Goal: Task Accomplishment & Management: Manage account settings

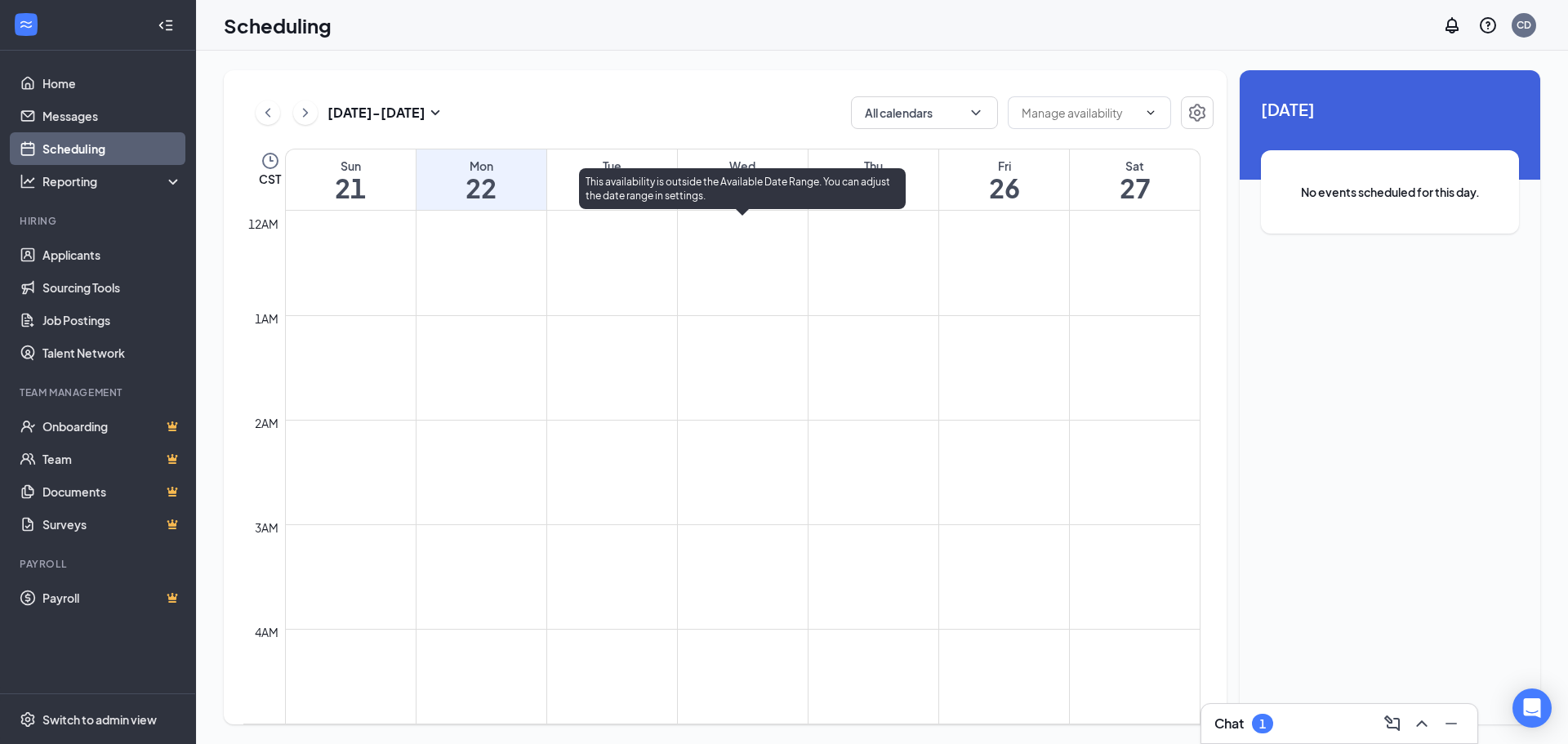
scroll to position [1456, 0]
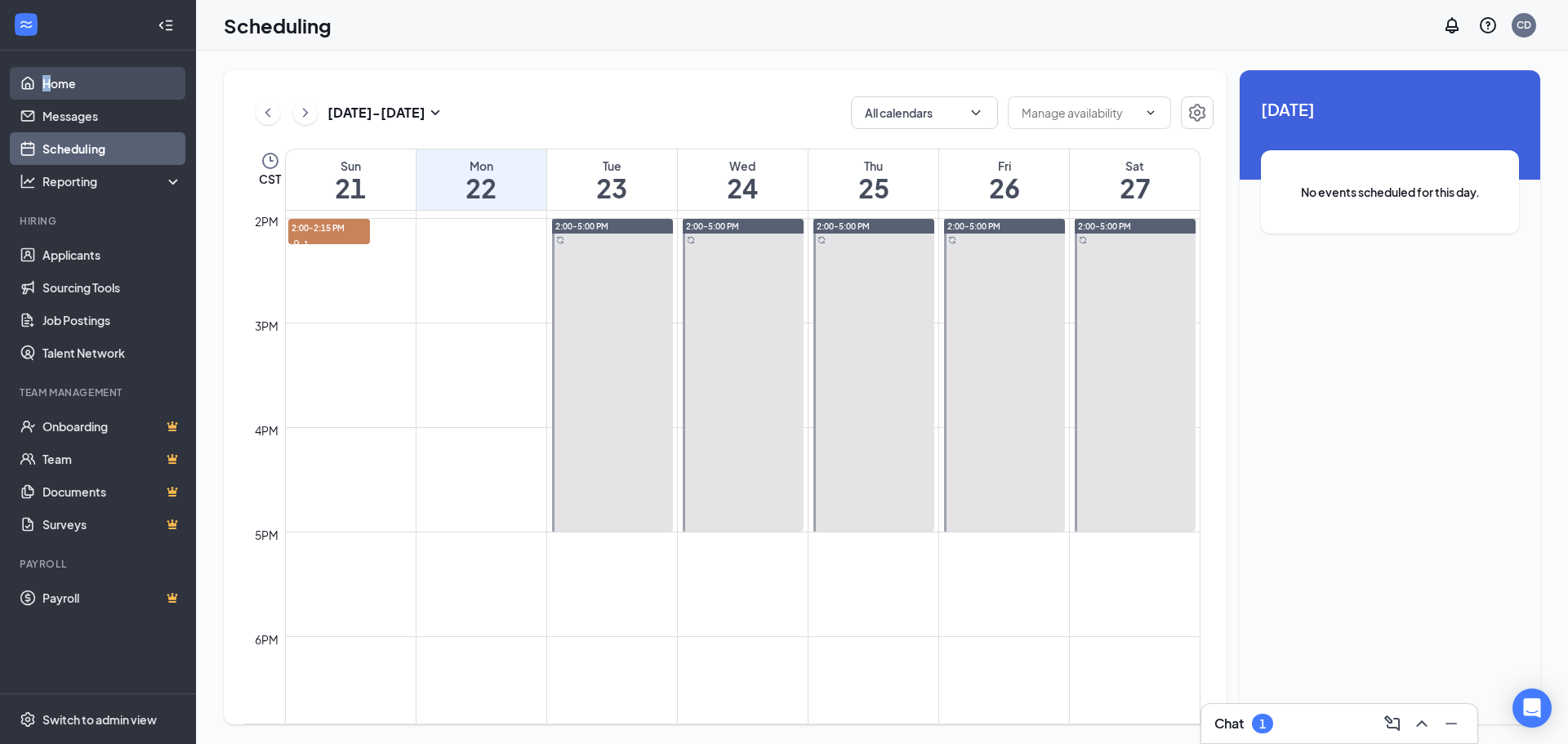
click at [52, 73] on ul "Home Messages Scheduling Reporting Hiring Applicants Sourcing Tools Job Posting…" at bounding box center [97, 372] width 195 height 643
click at [52, 72] on link "Home" at bounding box center [112, 83] width 140 height 32
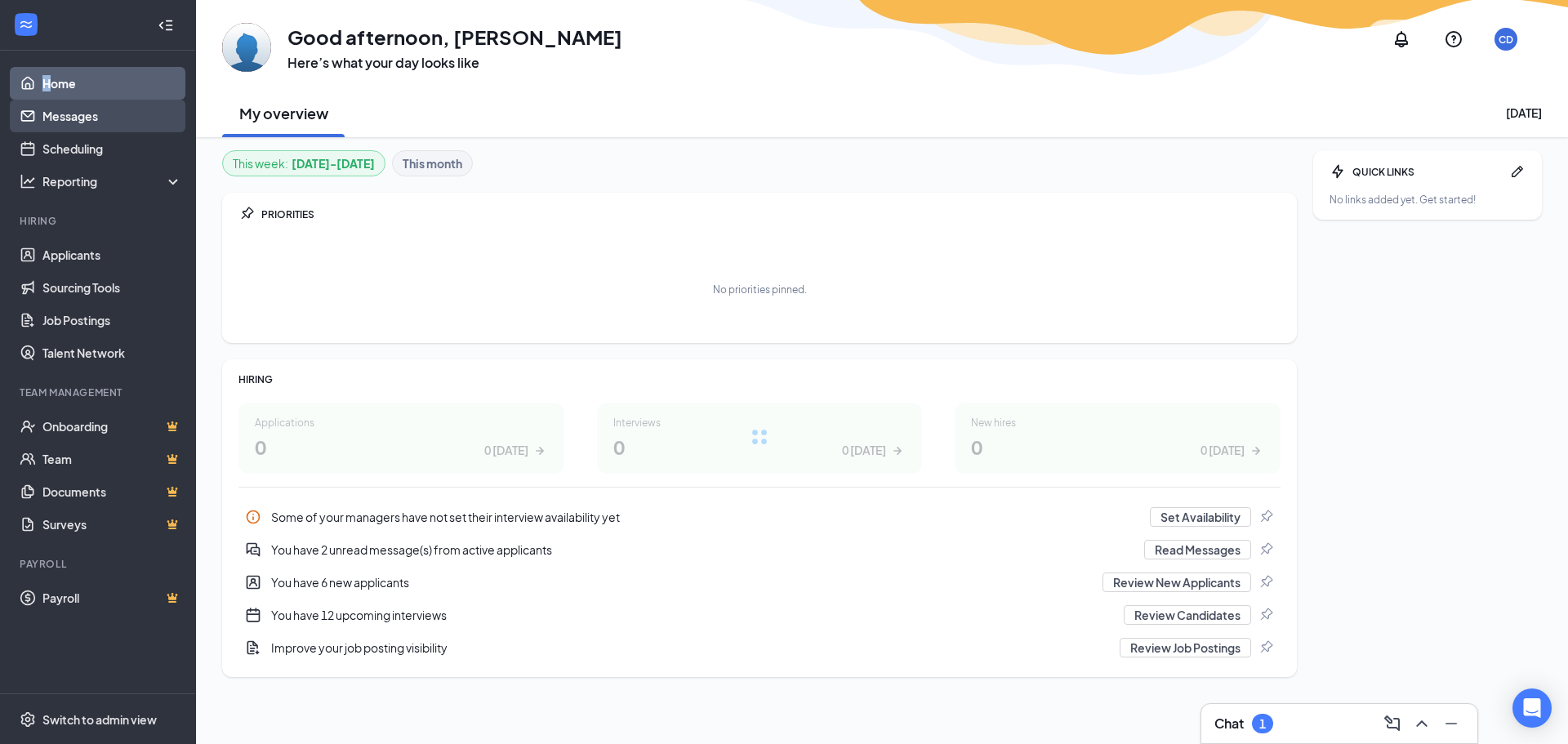
click at [73, 108] on link "Messages" at bounding box center [112, 116] width 140 height 32
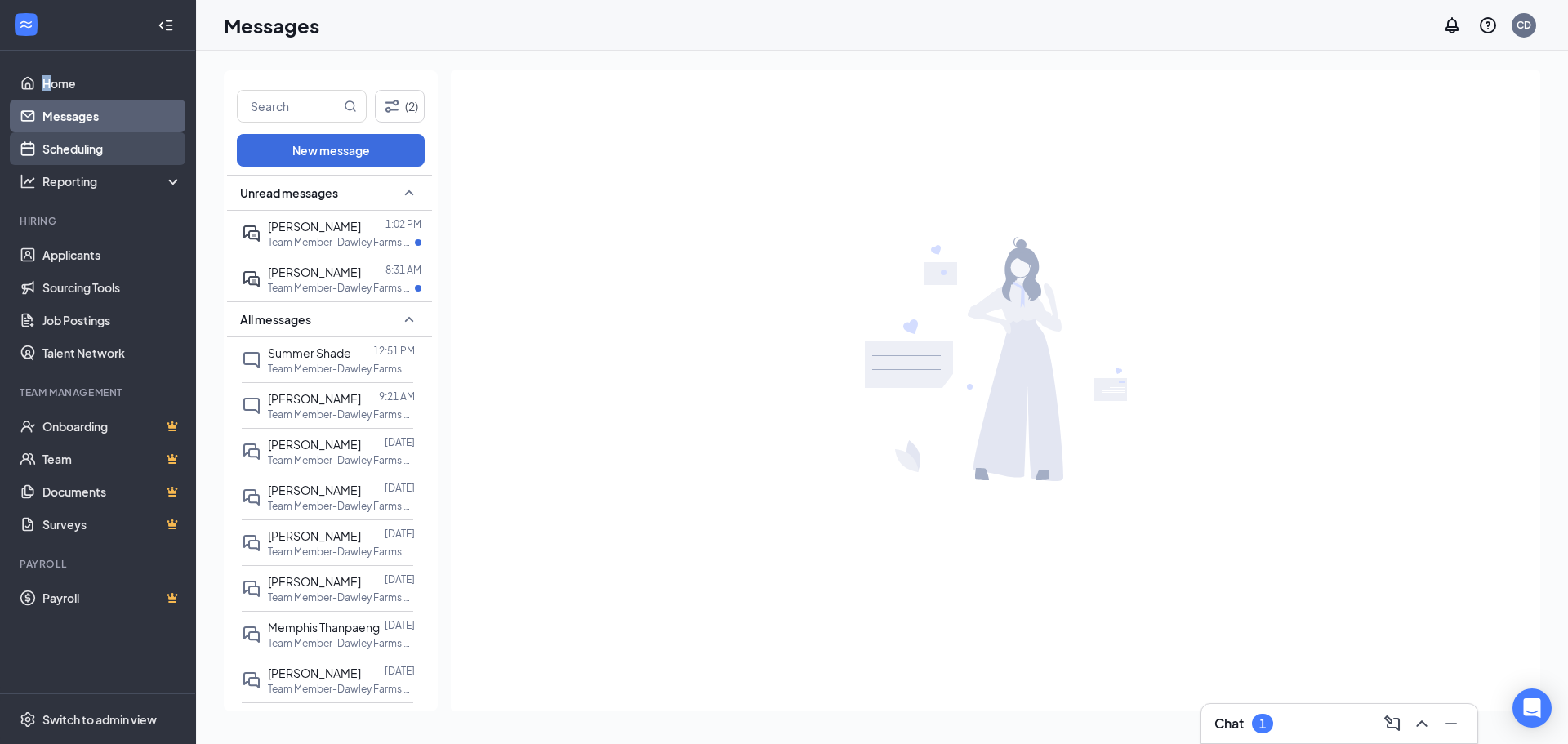
click at [117, 143] on link "Scheduling" at bounding box center [112, 148] width 140 height 32
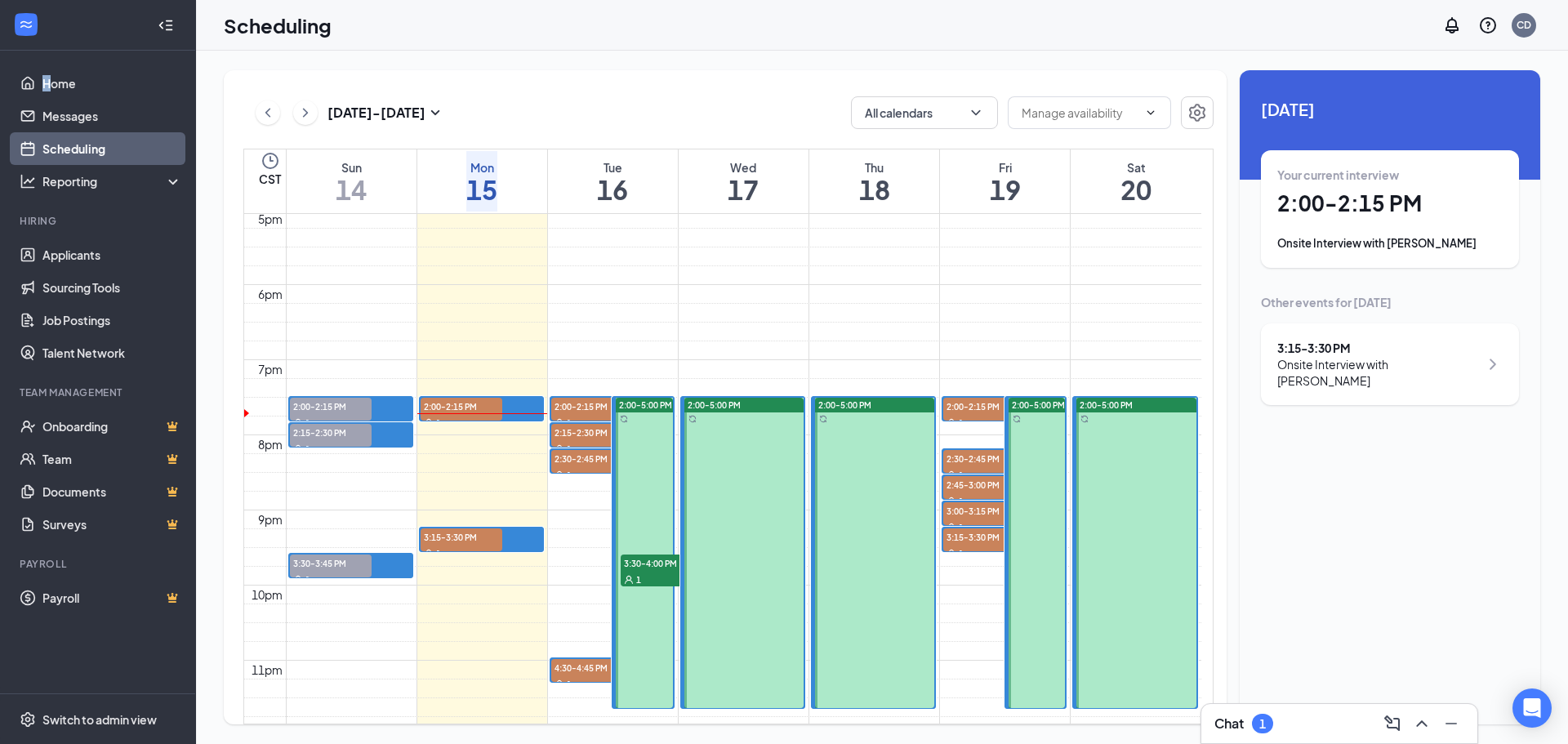
scroll to position [1293, 0]
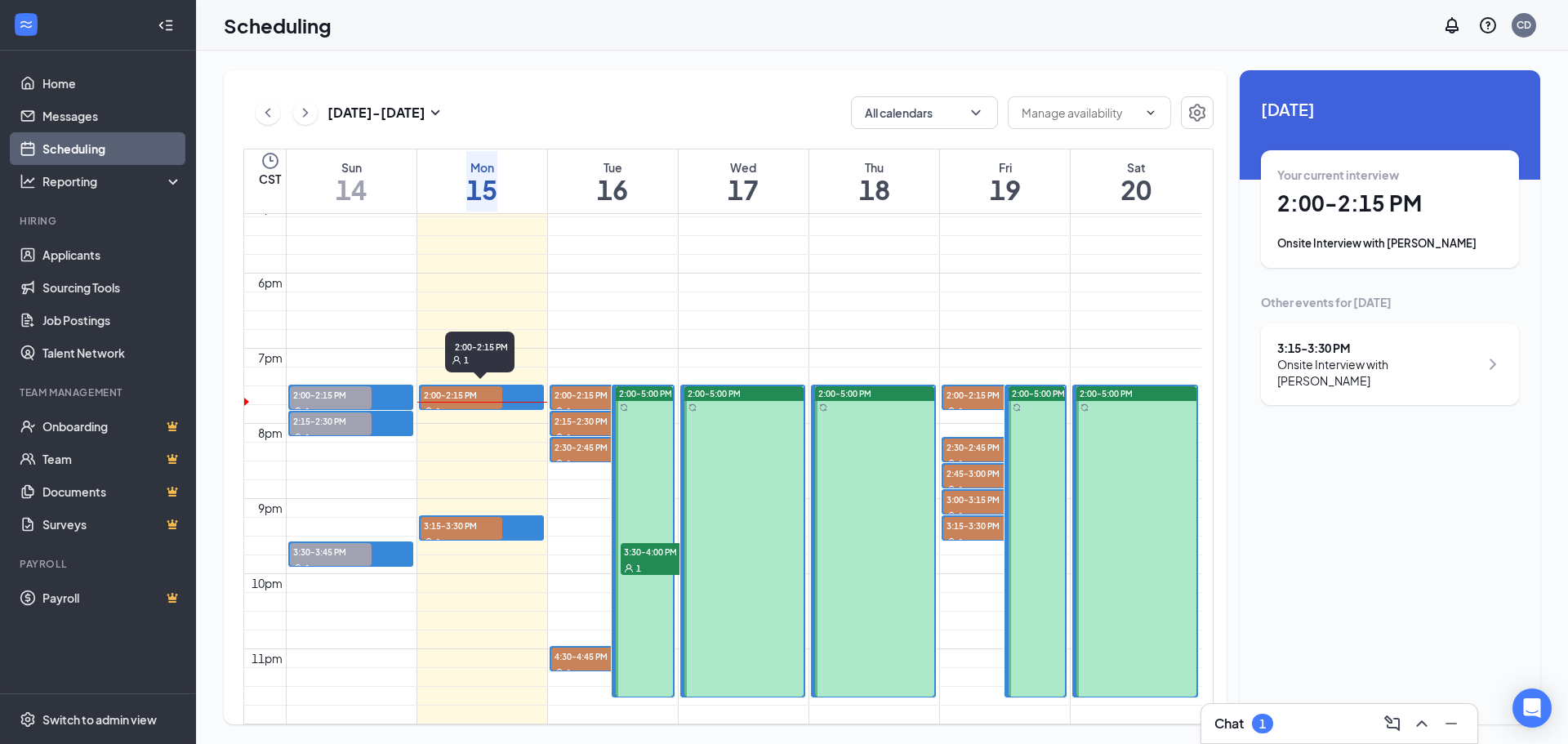
click at [445, 387] on span "2:00-2:15 PM" at bounding box center [461, 395] width 81 height 17
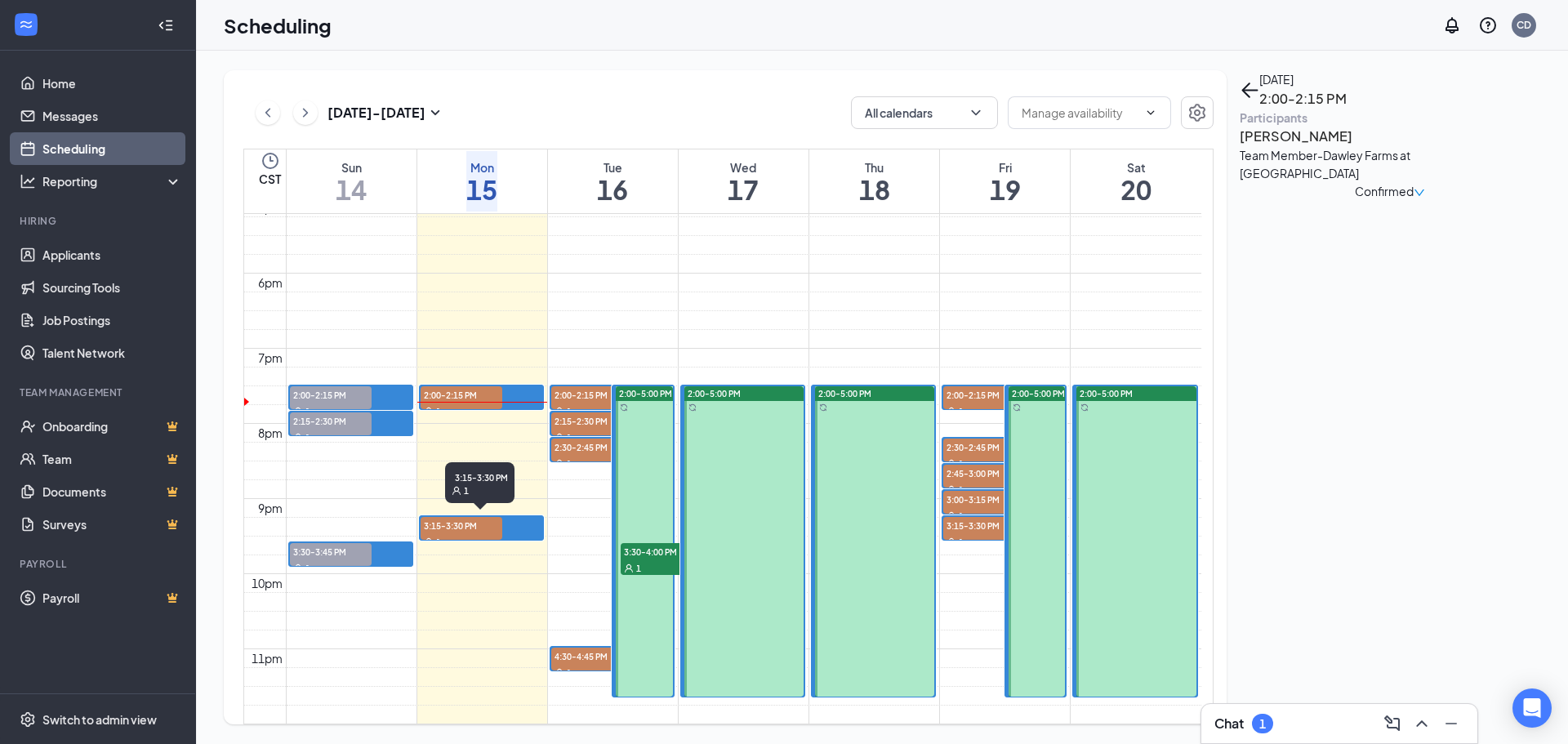
click at [482, 517] on span "3:15-3:30 PM" at bounding box center [461, 525] width 81 height 17
